Goal: Find specific fact: Find contact information

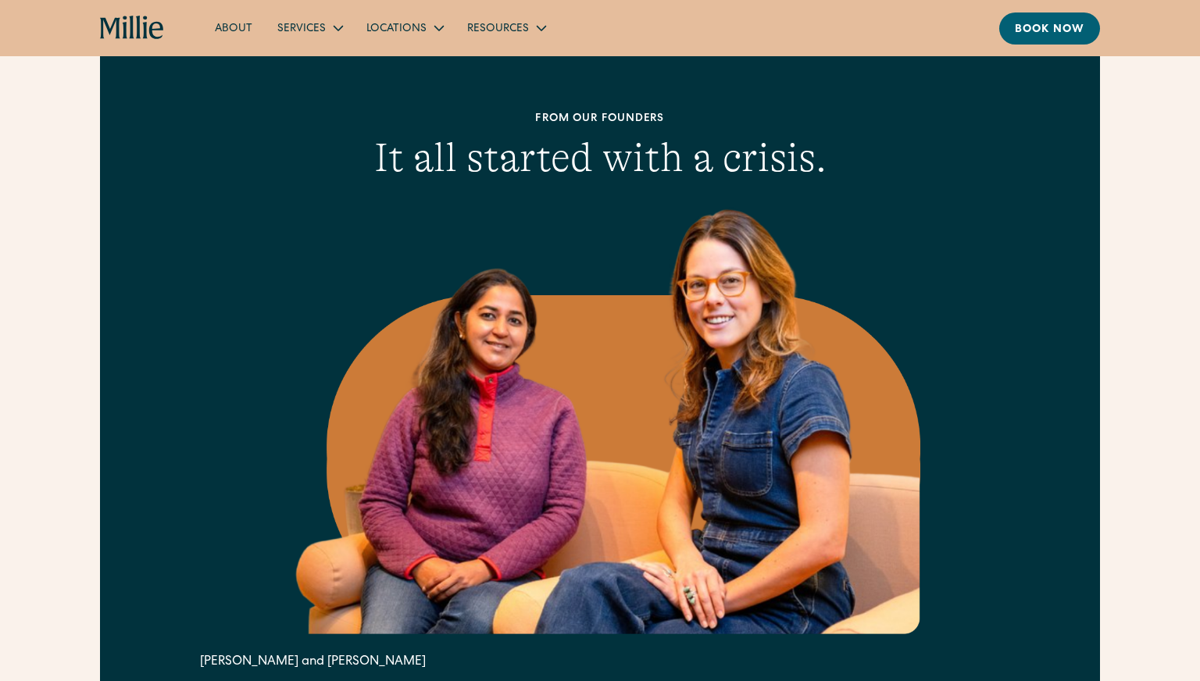
scroll to position [484, 0]
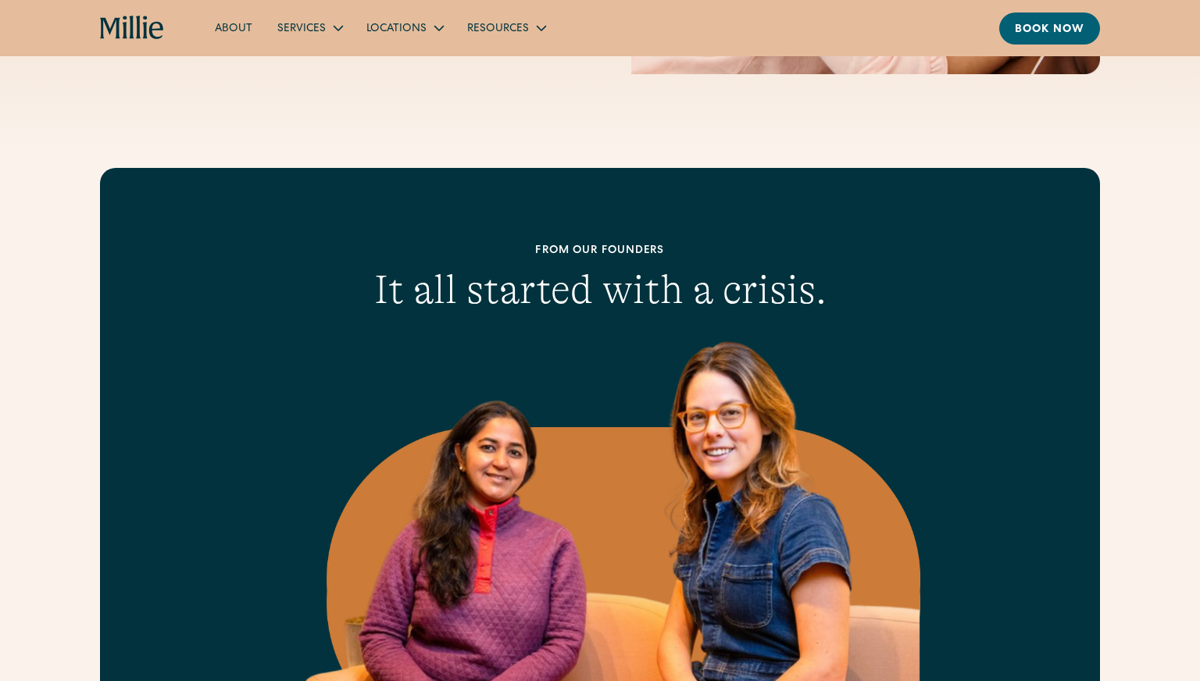
click at [132, 38] on icon "home" at bounding box center [132, 27] width 5 height 23
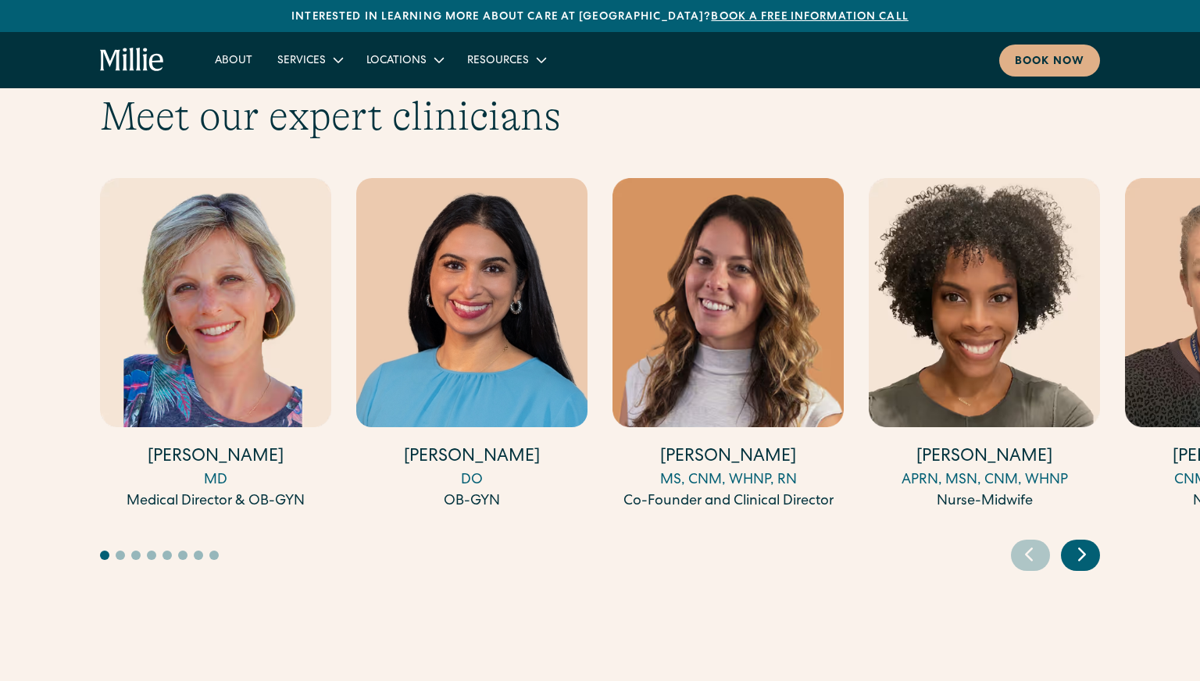
scroll to position [4296, 0]
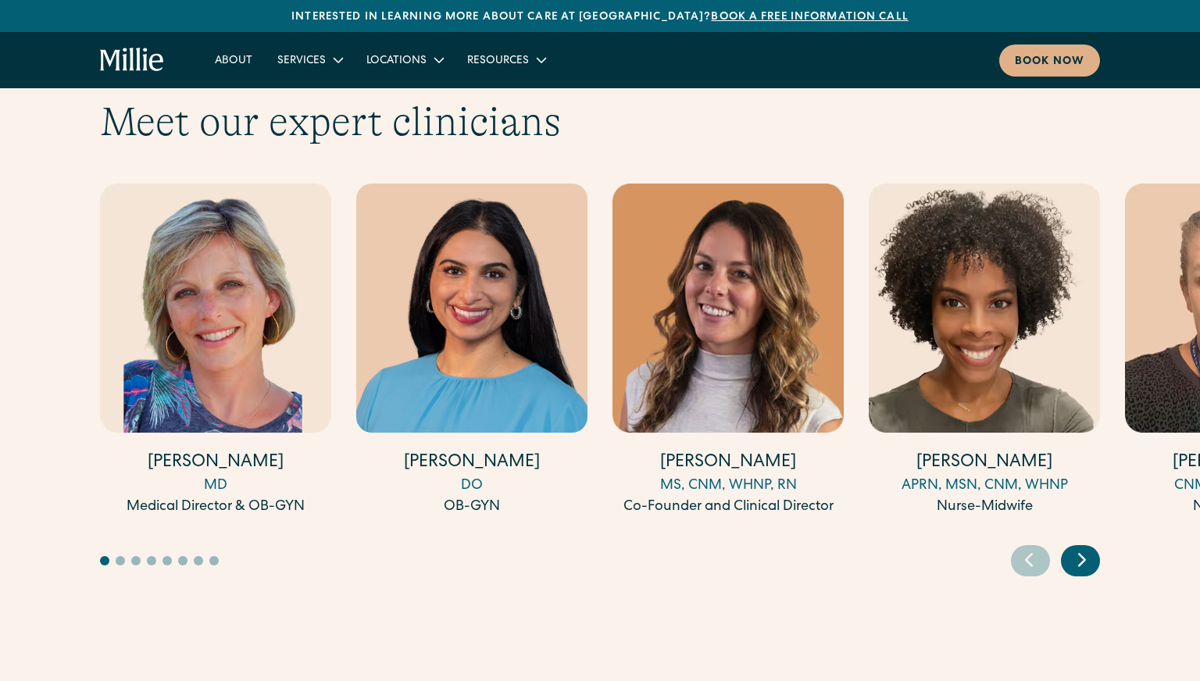
click at [1087, 548] on icon "Next slide" at bounding box center [1081, 560] width 23 height 24
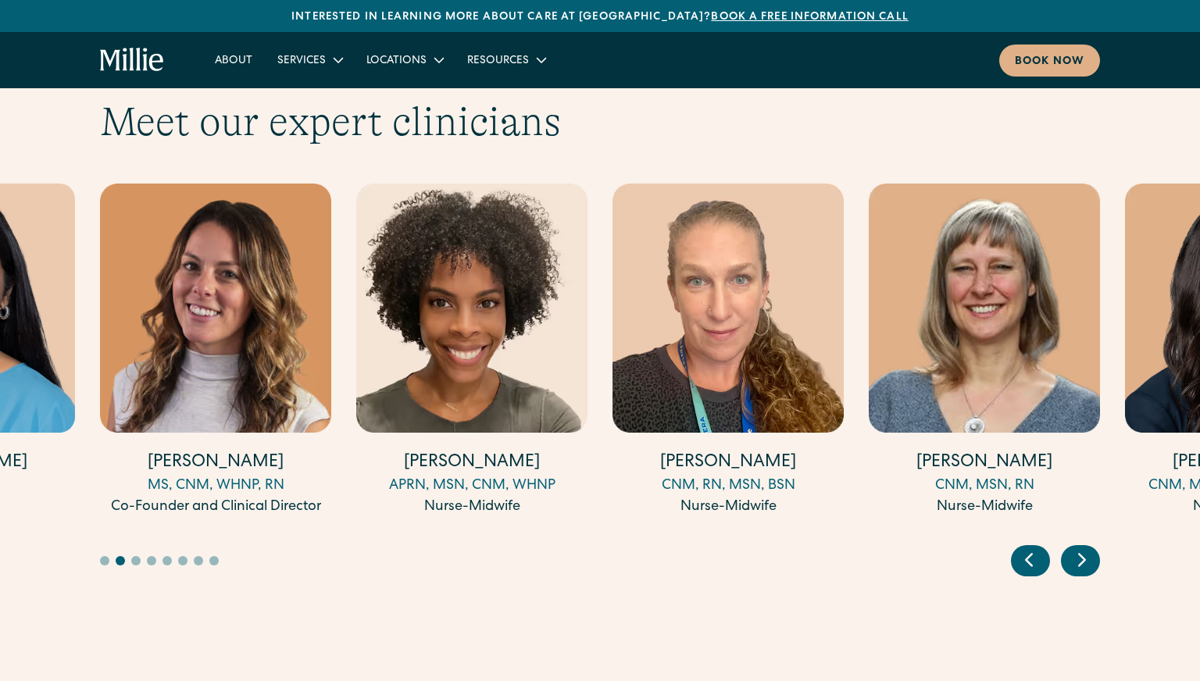
click at [1087, 548] on icon "Next slide" at bounding box center [1081, 560] width 23 height 24
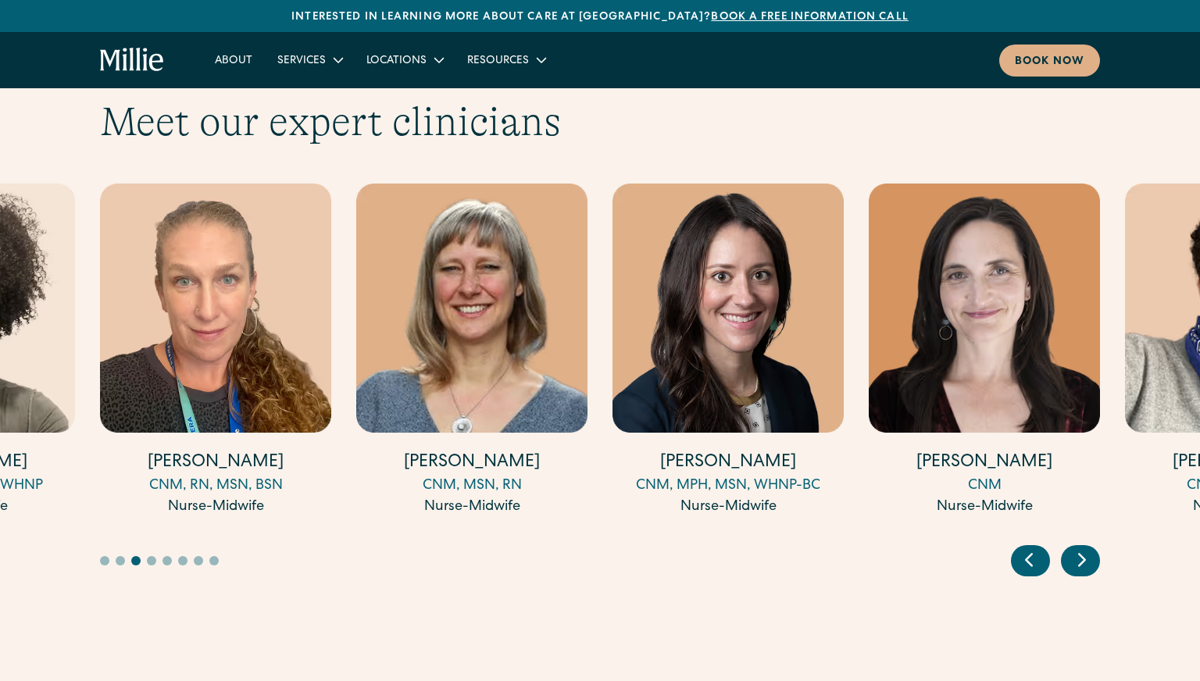
click at [1087, 548] on icon "Next slide" at bounding box center [1081, 560] width 23 height 24
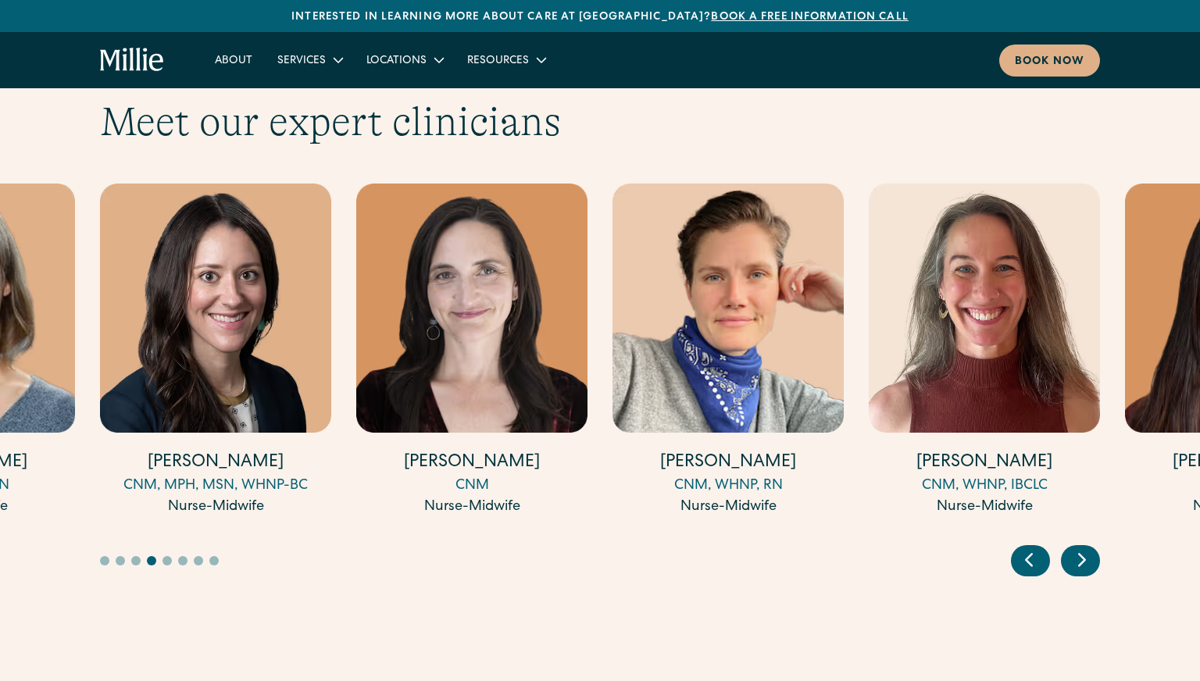
click at [1087, 548] on icon "Next slide" at bounding box center [1081, 560] width 23 height 24
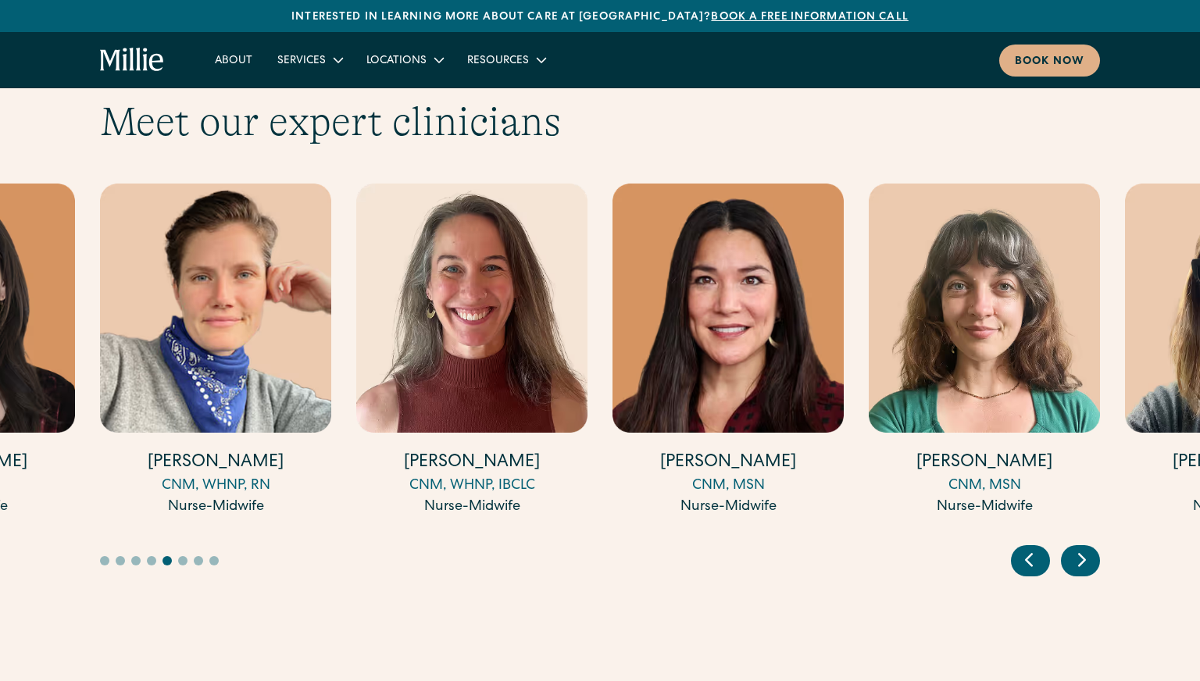
click at [1087, 548] on icon "Next slide" at bounding box center [1081, 560] width 23 height 24
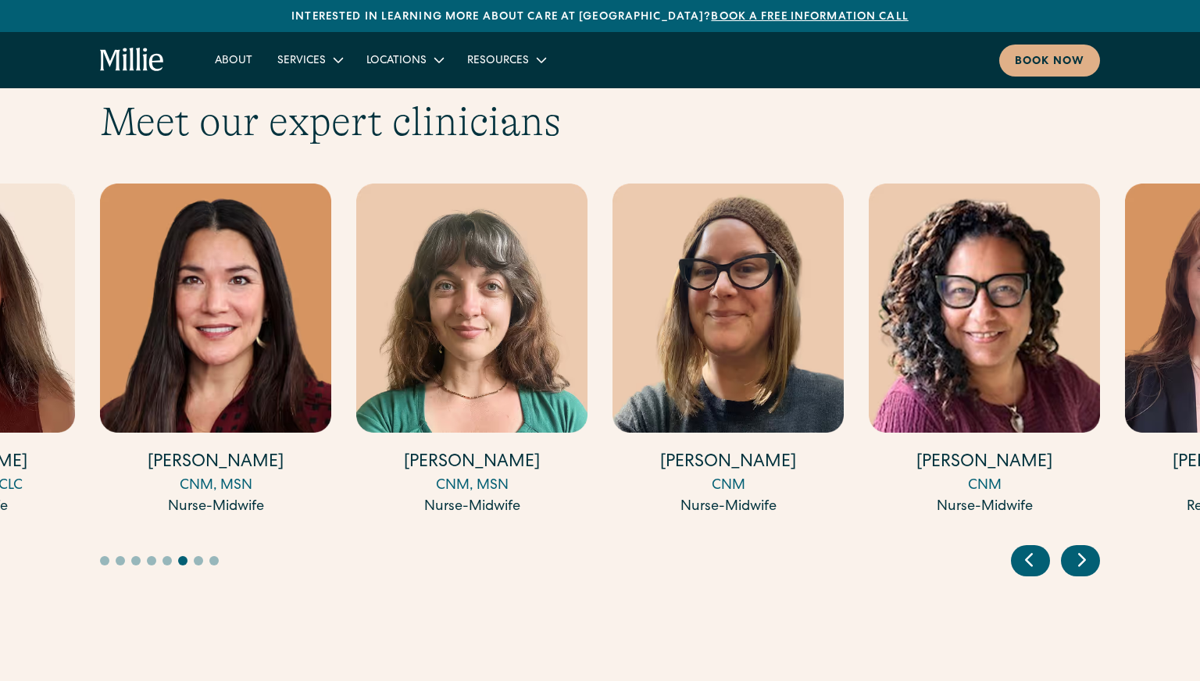
click at [730, 344] on img "13 / 17" at bounding box center [728, 308] width 231 height 249
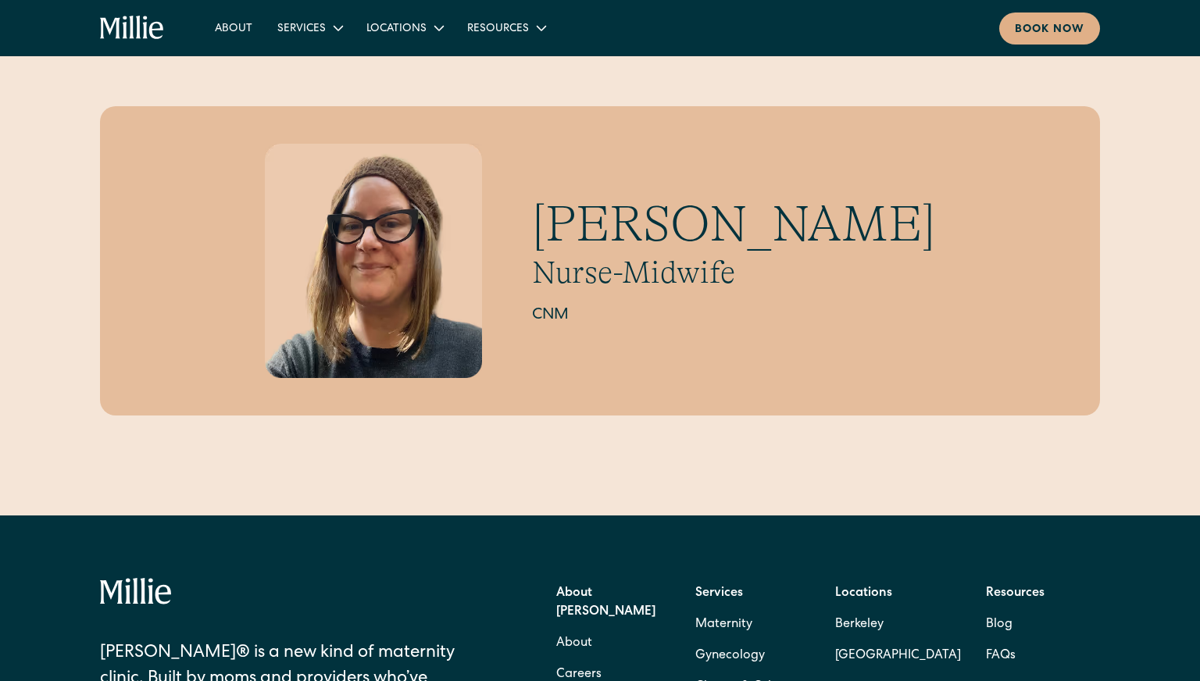
drag, startPoint x: 900, startPoint y: 218, endPoint x: 590, endPoint y: 227, distance: 310.3
click at [590, 227] on div "Alicia Pollack Nurse-Midwife CNM" at bounding box center [600, 260] width 1000 height 309
copy h1 "[PERSON_NAME]"
